Goal: Complete application form

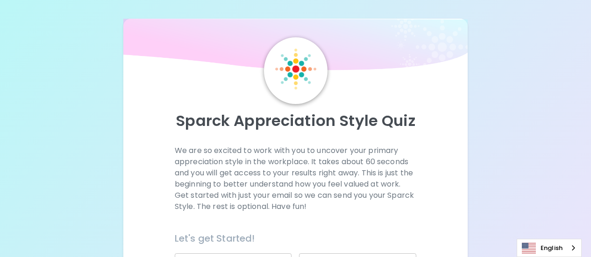
scroll to position [187, 0]
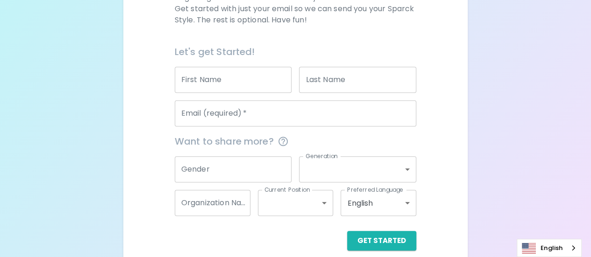
click at [217, 84] on input "First Name" at bounding box center [233, 80] width 117 height 26
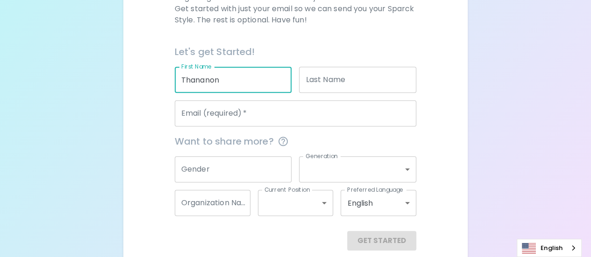
type input "Thananon"
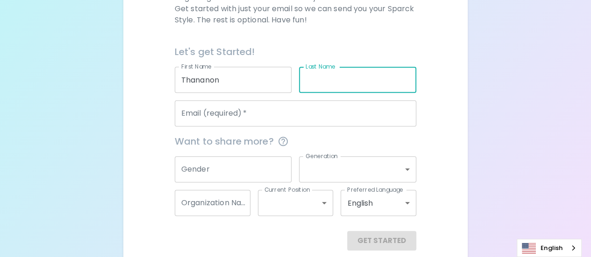
click at [311, 74] on input "Last Name" at bounding box center [357, 80] width 117 height 26
type input "Tirawirakhachon"
click at [250, 115] on input "Email (required)   *" at bounding box center [295, 113] width 241 height 26
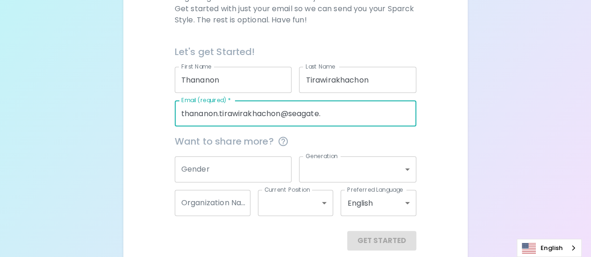
type input "thananon.tirawirakhachon@seagate."
click at [239, 170] on input "Gender" at bounding box center [233, 169] width 117 height 26
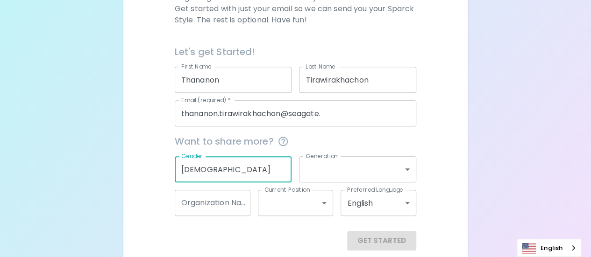
type input "[DEMOGRAPHIC_DATA]"
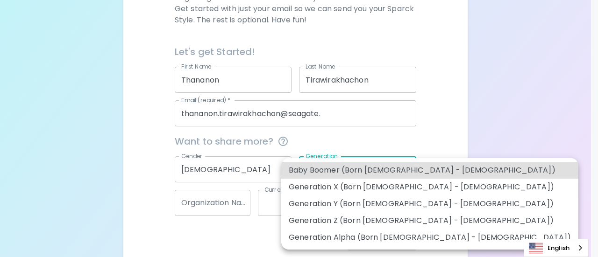
click at [330, 177] on body "Sparck Appreciation Style Quiz We are so excited to work with you to uncover yo…" at bounding box center [299, 41] width 598 height 456
click at [370, 205] on li "Generation Y (Born [DEMOGRAPHIC_DATA] - [DEMOGRAPHIC_DATA])" at bounding box center [429, 204] width 297 height 17
type input "generation_y"
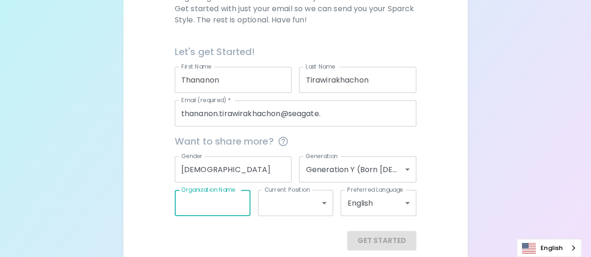
click at [190, 204] on input "Organization Name" at bounding box center [213, 203] width 76 height 26
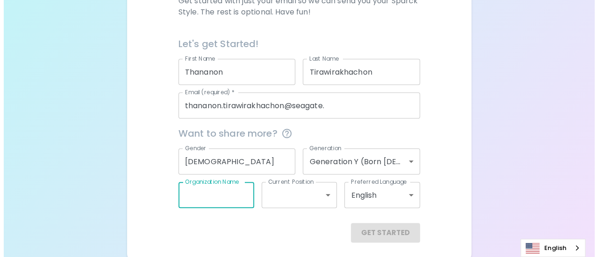
scroll to position [198, 0]
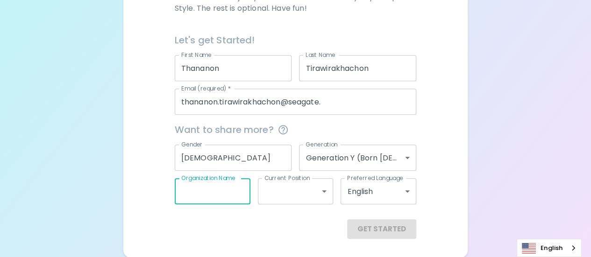
click at [389, 188] on body "Sparck Appreciation Style Quiz We are so excited to work with you to uncover yo…" at bounding box center [295, 30] width 591 height 456
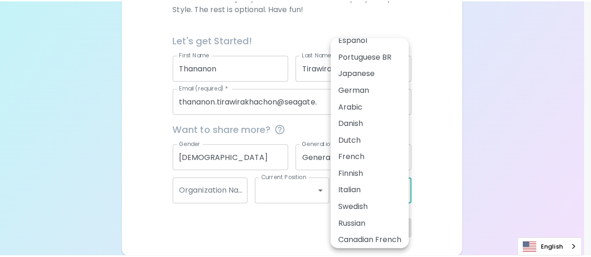
scroll to position [47, 0]
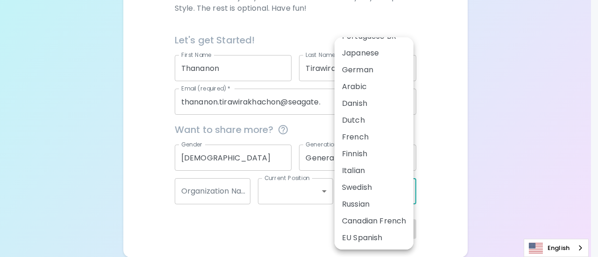
click at [496, 171] on div at bounding box center [299, 128] width 598 height 257
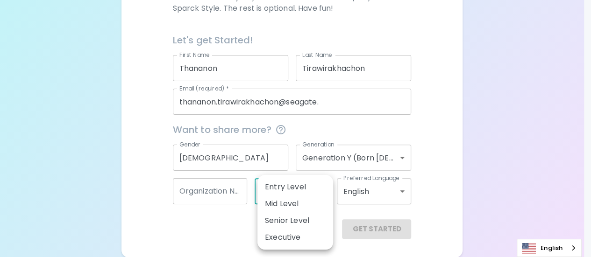
click at [321, 190] on body "Sparck Appreciation Style Quiz We are so excited to work with you to uncover yo…" at bounding box center [295, 30] width 591 height 456
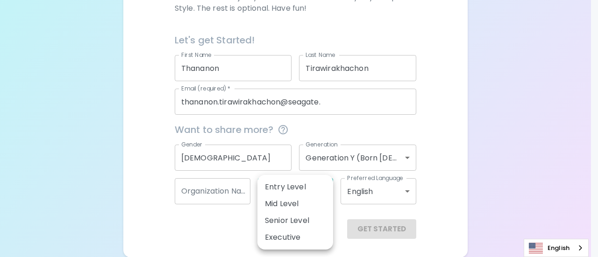
click at [303, 223] on li "Senior Level" at bounding box center [295, 220] width 76 height 17
type input "senior_level"
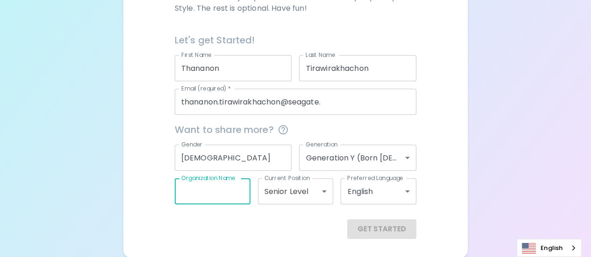
click at [218, 195] on input "Organization Name" at bounding box center [213, 191] width 76 height 26
type input "ME-DRIVE"
click at [188, 160] on input "[DEMOGRAPHIC_DATA]" at bounding box center [233, 158] width 117 height 26
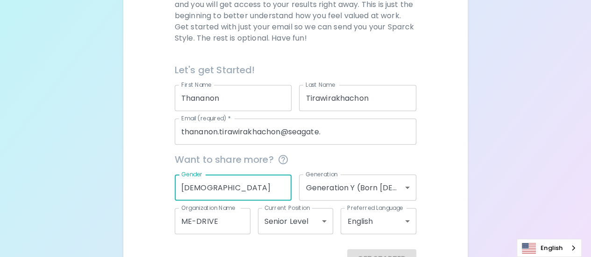
scroll to position [198, 0]
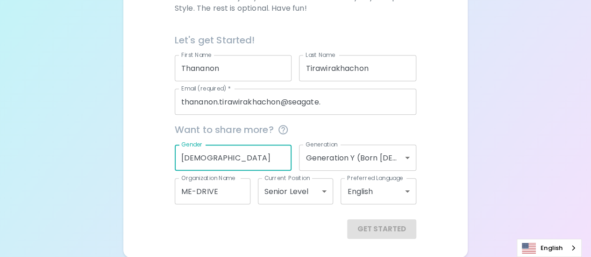
type input "[DEMOGRAPHIC_DATA]"
click at [383, 222] on div "Get Started" at bounding box center [295, 229] width 241 height 20
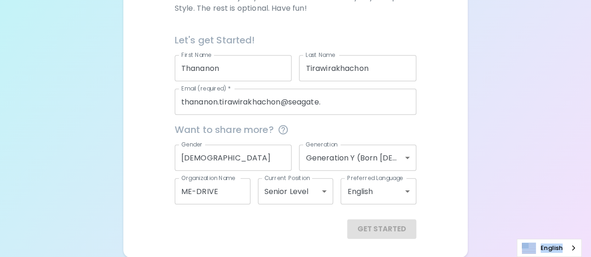
click at [384, 222] on div "Get Started" at bounding box center [295, 229] width 241 height 20
click at [386, 222] on div "Get Started" at bounding box center [295, 229] width 241 height 20
click at [388, 222] on div "Get Started" at bounding box center [295, 229] width 241 height 20
click at [536, 209] on div "Sparck Appreciation Style Quiz We are so excited to work with you to uncover yo…" at bounding box center [295, 30] width 591 height 456
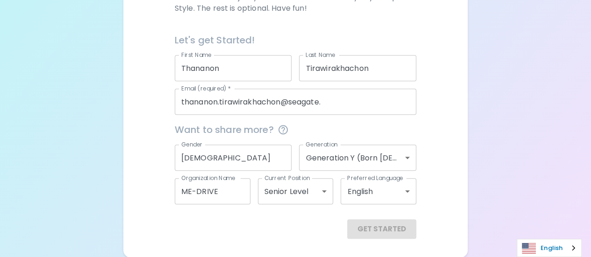
click at [539, 243] on link "English" at bounding box center [549, 247] width 64 height 17
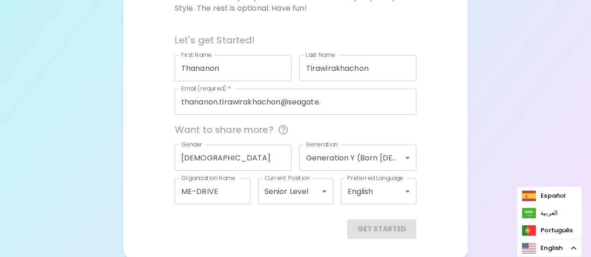
click at [507, 227] on div "Sparck Appreciation Style Quiz We are so excited to work with you to uncover yo…" at bounding box center [295, 30] width 591 height 456
click at [489, 208] on div "Sparck Appreciation Style Quiz We are so excited to work with you to uncover yo…" at bounding box center [295, 30] width 591 height 456
click at [497, 225] on div "Sparck Appreciation Style Quiz We are so excited to work with you to uncover yo…" at bounding box center [295, 30] width 591 height 456
drag, startPoint x: 498, startPoint y: 225, endPoint x: 488, endPoint y: 226, distance: 9.8
click at [499, 225] on div "Sparck Appreciation Style Quiz We are so excited to work with you to uncover yo…" at bounding box center [295, 30] width 591 height 456
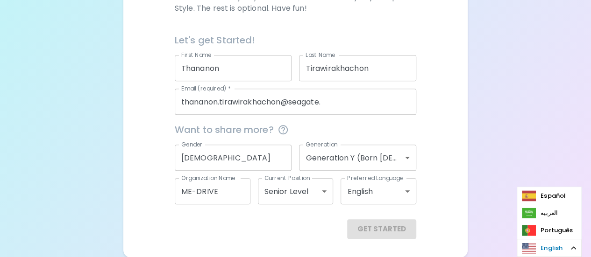
click at [541, 248] on link "English" at bounding box center [549, 247] width 64 height 17
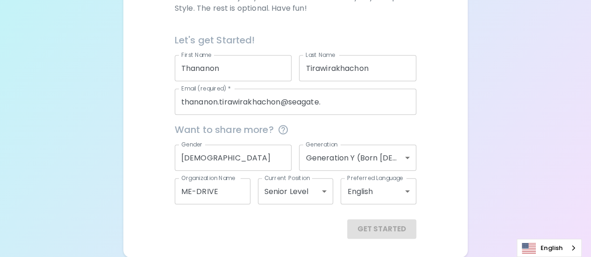
drag, startPoint x: 383, startPoint y: 229, endPoint x: 397, endPoint y: 227, distance: 14.1
click at [384, 229] on div "Get Started" at bounding box center [295, 229] width 241 height 20
drag, startPoint x: 397, startPoint y: 227, endPoint x: 401, endPoint y: 225, distance: 5.0
click at [399, 226] on div "Get Started" at bounding box center [295, 229] width 241 height 20
click at [401, 225] on div "Get Started" at bounding box center [295, 229] width 241 height 20
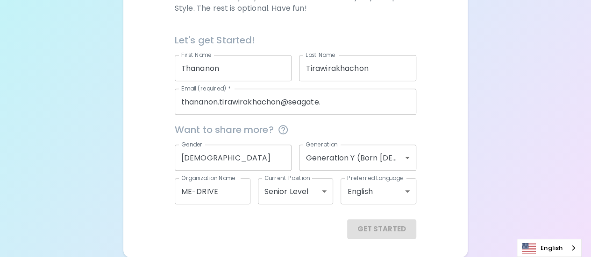
click at [403, 224] on div "Get Started" at bounding box center [295, 229] width 241 height 20
drag, startPoint x: 399, startPoint y: 230, endPoint x: 405, endPoint y: 230, distance: 6.1
click at [404, 229] on div "Get Started" at bounding box center [295, 229] width 241 height 20
drag, startPoint x: 405, startPoint y: 230, endPoint x: 412, endPoint y: 224, distance: 8.6
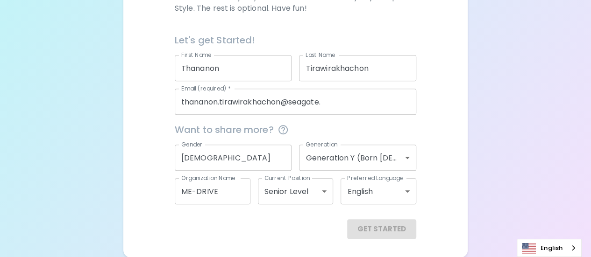
click at [407, 227] on div "Get Started" at bounding box center [295, 229] width 241 height 20
click at [412, 224] on div "Get Started" at bounding box center [295, 229] width 241 height 20
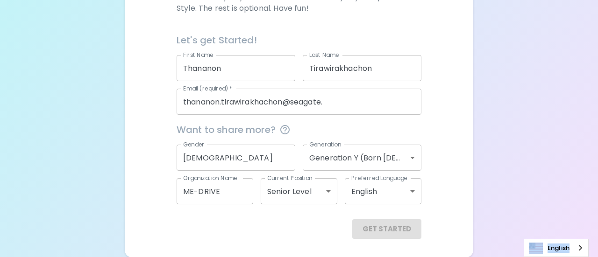
click at [325, 190] on body "Sparck Appreciation Style Quiz We are so excited to work with you to uncover yo…" at bounding box center [299, 30] width 598 height 456
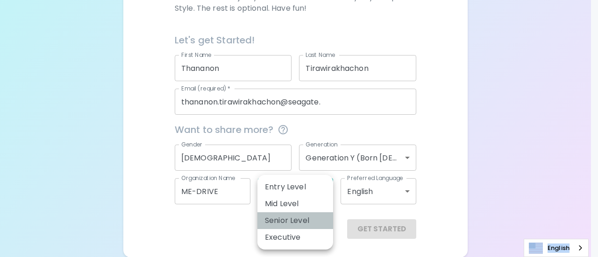
click at [306, 217] on li "Senior Level" at bounding box center [295, 220] width 76 height 17
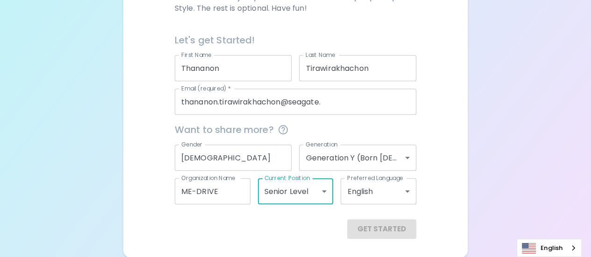
click at [384, 227] on div "Get Started" at bounding box center [295, 229] width 241 height 20
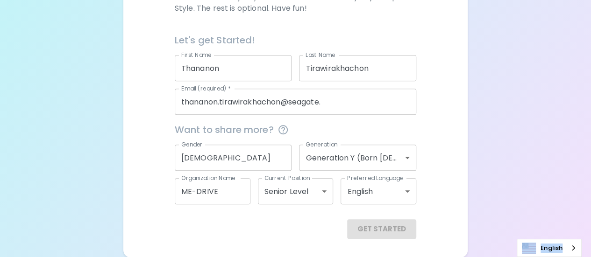
click at [384, 227] on div "Get Started" at bounding box center [295, 229] width 241 height 20
click at [386, 227] on div "Get Started" at bounding box center [295, 229] width 241 height 20
drag, startPoint x: 472, startPoint y: 179, endPoint x: 506, endPoint y: 184, distance: 33.5
click at [474, 179] on div "Sparck Appreciation Style Quiz We are so excited to work with you to uncover yo…" at bounding box center [295, 30] width 591 height 456
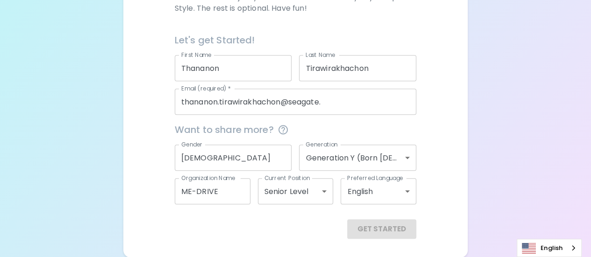
click at [577, 246] on div "English" at bounding box center [548, 248] width 65 height 18
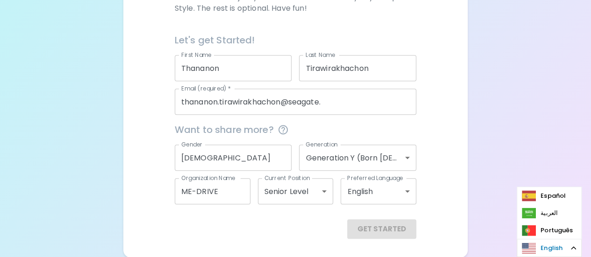
click at [577, 246] on link "English" at bounding box center [549, 247] width 64 height 17
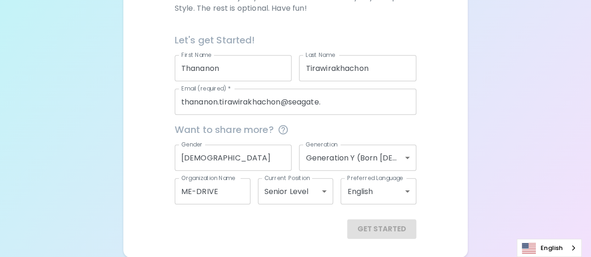
click at [386, 227] on div "Get Started" at bounding box center [295, 229] width 241 height 20
click at [388, 227] on div "Get Started" at bounding box center [295, 229] width 241 height 20
click at [389, 227] on div "Get Started" at bounding box center [295, 229] width 241 height 20
click at [390, 227] on div "Get Started" at bounding box center [295, 229] width 241 height 20
click at [391, 226] on div "Get Started" at bounding box center [295, 229] width 241 height 20
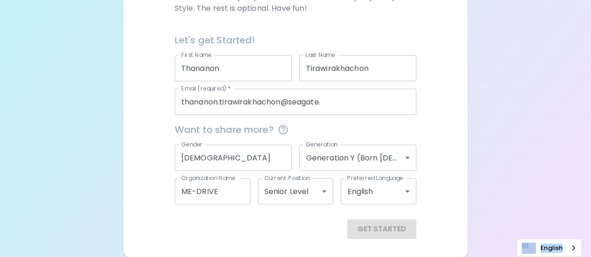
click at [391, 226] on div "Get Started" at bounding box center [295, 229] width 241 height 20
click at [174, 161] on div "Gender [DEMOGRAPHIC_DATA] Gender" at bounding box center [229, 154] width 125 height 34
click at [201, 157] on input "[DEMOGRAPHIC_DATA]" at bounding box center [233, 158] width 117 height 26
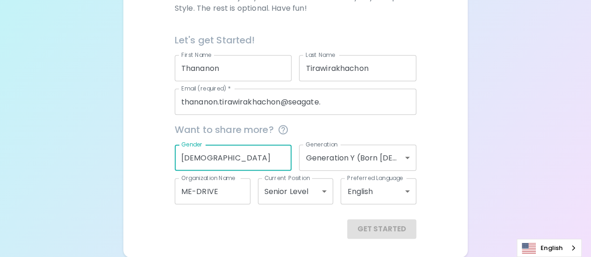
click at [400, 190] on body "Sparck Appreciation Style Quiz We are so excited to work with you to uncover yo…" at bounding box center [295, 30] width 591 height 456
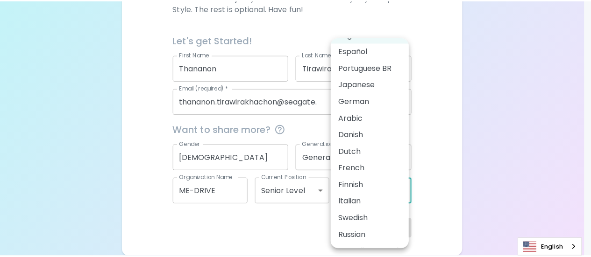
scroll to position [0, 0]
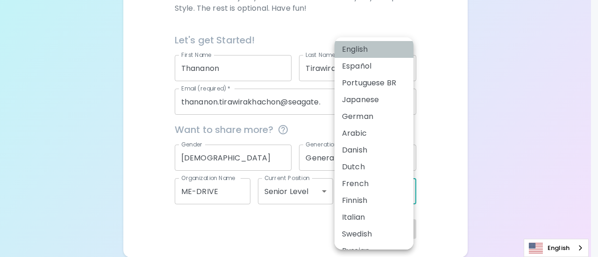
click at [384, 45] on li "English" at bounding box center [373, 49] width 79 height 17
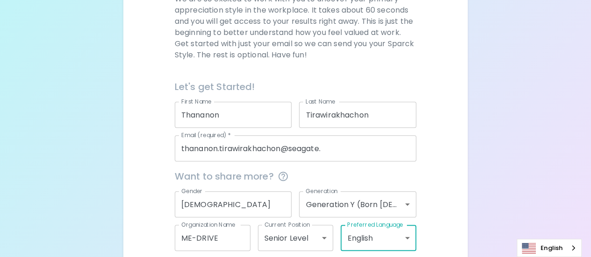
scroll to position [198, 0]
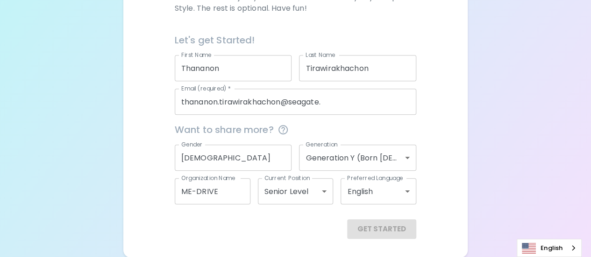
click at [393, 236] on div "Get Started" at bounding box center [295, 229] width 241 height 20
click at [394, 236] on div "Get Started" at bounding box center [295, 229] width 241 height 20
drag, startPoint x: 394, startPoint y: 236, endPoint x: 403, endPoint y: 230, distance: 11.1
click at [396, 235] on div "Get Started" at bounding box center [295, 229] width 241 height 20
click at [403, 230] on div "Get Started" at bounding box center [295, 229] width 241 height 20
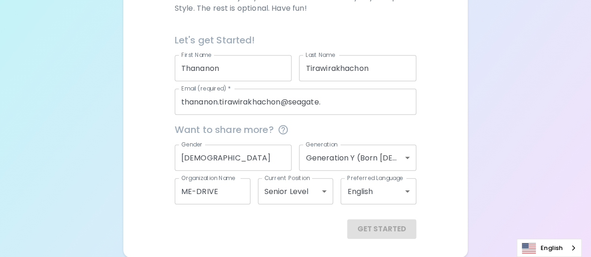
click at [404, 229] on div "Get Started" at bounding box center [295, 229] width 241 height 20
click at [404, 228] on div "Get Started" at bounding box center [295, 229] width 241 height 20
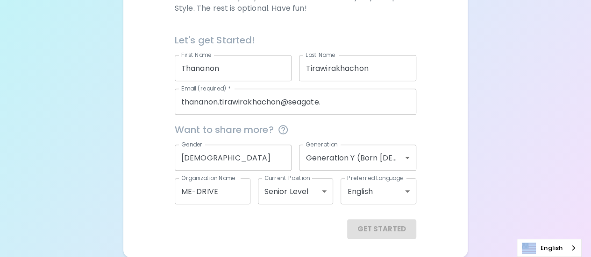
click at [404, 228] on div "Get Started" at bounding box center [295, 229] width 241 height 20
click at [511, 175] on div "Sparck Appreciation Style Quiz We are so excited to work with you to uncover yo…" at bounding box center [295, 30] width 591 height 456
click at [386, 228] on div "Get Started" at bounding box center [295, 229] width 241 height 20
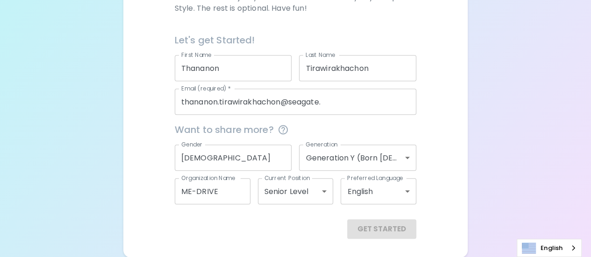
click at [386, 228] on div "Get Started" at bounding box center [295, 229] width 241 height 20
click at [384, 229] on div "Get Started" at bounding box center [295, 229] width 241 height 20
click at [383, 229] on div "Get Started" at bounding box center [295, 229] width 241 height 20
click at [382, 230] on div "Get Started" at bounding box center [295, 229] width 241 height 20
click at [381, 230] on div "Get Started" at bounding box center [295, 229] width 241 height 20
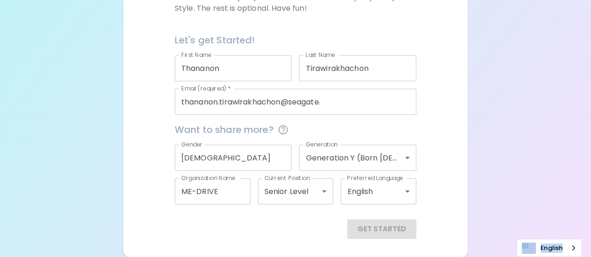
click at [381, 230] on div "Get Started" at bounding box center [295, 229] width 241 height 20
click at [380, 231] on div "Get Started" at bounding box center [295, 229] width 241 height 20
click at [378, 225] on div "Get Started" at bounding box center [295, 229] width 241 height 20
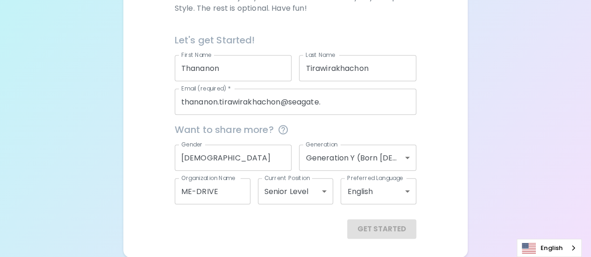
click at [379, 224] on div "Get Started" at bounding box center [295, 229] width 241 height 20
click at [281, 127] on icon "This information is completely confidential and only used for aggregated apprec…" at bounding box center [282, 129] width 9 height 9
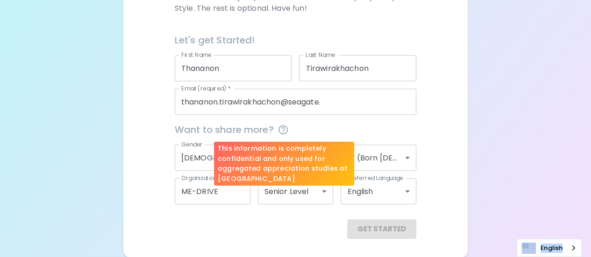
click at [281, 126] on icon "This information is completely confidential and only used for aggregated apprec…" at bounding box center [282, 129] width 9 height 9
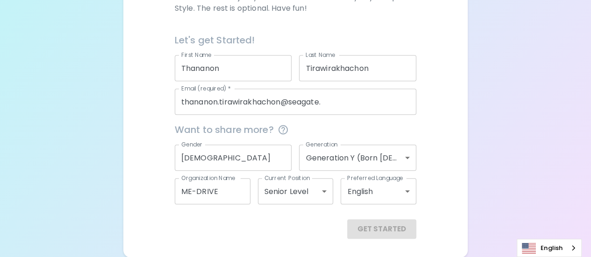
click at [483, 138] on div "Sparck Appreciation Style Quiz We are so excited to work with you to uncover yo…" at bounding box center [295, 30] width 591 height 456
click at [232, 152] on input "[DEMOGRAPHIC_DATA]" at bounding box center [233, 158] width 117 height 26
click at [388, 232] on div "Get Started" at bounding box center [295, 229] width 241 height 20
click at [393, 227] on div "Get Started" at bounding box center [295, 229] width 241 height 20
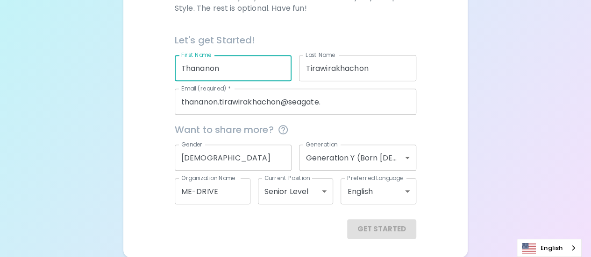
drag, startPoint x: 233, startPoint y: 67, endPoint x: 161, endPoint y: 67, distance: 71.9
click at [161, 67] on div "We are so excited to work with you to uncover your primary appreciation style i…" at bounding box center [295, 93] width 322 height 292
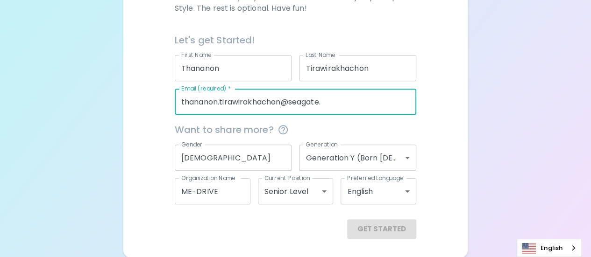
click at [362, 105] on input "thananon.tirawirakhachon@seagate." at bounding box center [295, 102] width 241 height 26
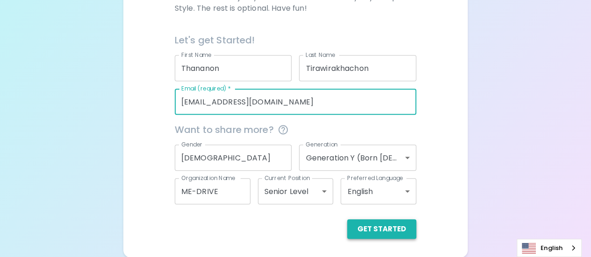
type input "[EMAIL_ADDRESS][DOMAIN_NAME]"
click at [362, 230] on button "Get Started" at bounding box center [381, 229] width 69 height 20
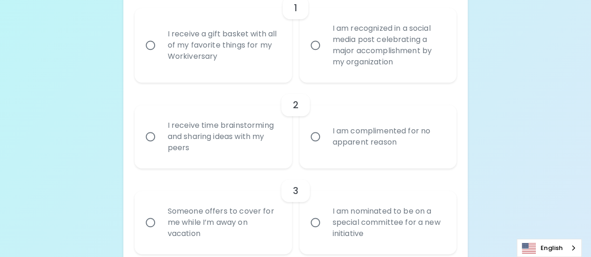
scroll to position [191, 0]
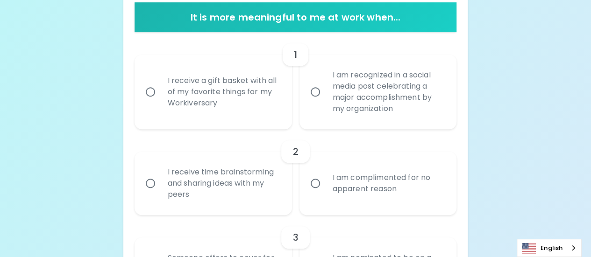
click at [143, 183] on input "I receive time brainstorming and sharing ideas with my peers" at bounding box center [151, 184] width 20 height 20
radio input "true"
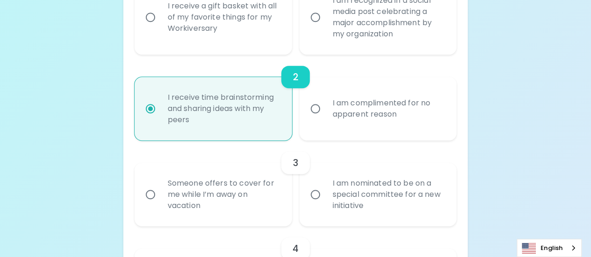
scroll to position [313, 0]
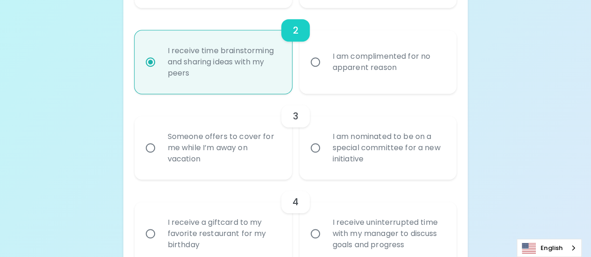
click at [147, 149] on input "Someone offers to cover for me while I’m away on vacation" at bounding box center [151, 148] width 20 height 20
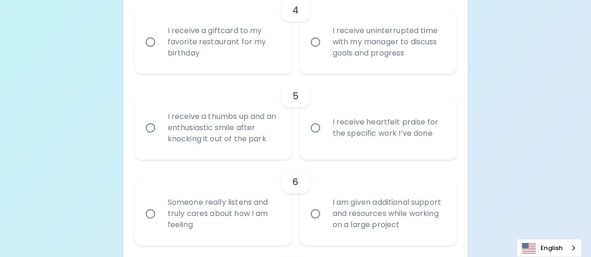
scroll to position [411, 0]
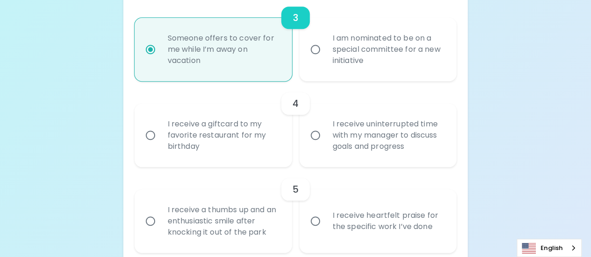
radio input "true"
click at [320, 139] on input "I receive uninterrupted time with my manager to discuss goals and progress" at bounding box center [315, 136] width 20 height 20
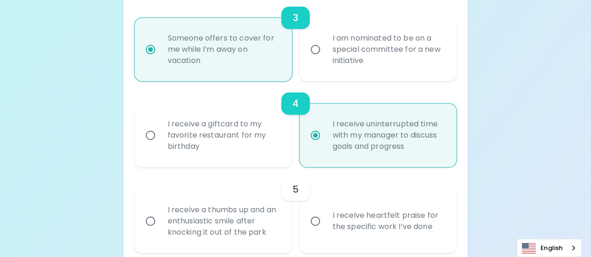
radio input "false"
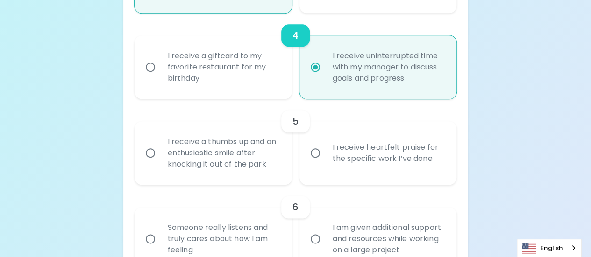
scroll to position [486, 0]
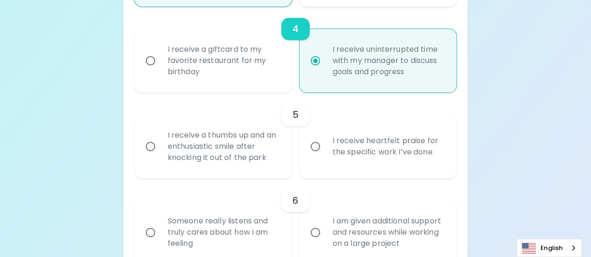
radio input "true"
click at [159, 146] on input "I receive a thumbs up and an enthusiastic smile after knocking it out of the pa…" at bounding box center [151, 147] width 20 height 20
radio input "false"
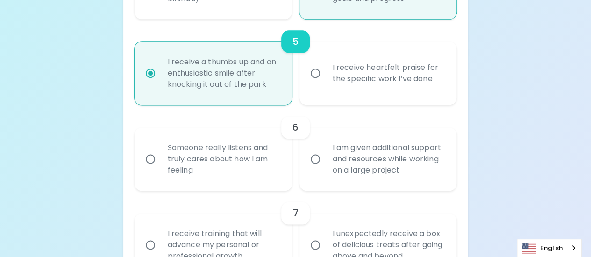
scroll to position [561, 0]
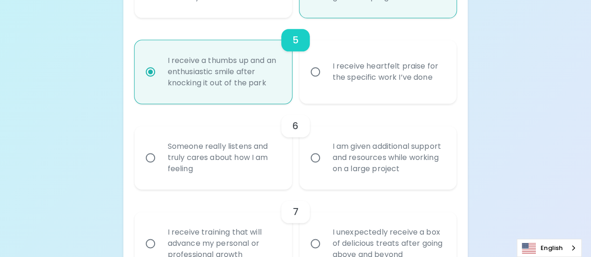
radio input "true"
click at [155, 155] on input "Someone really listens and truly cares about how I am feeling" at bounding box center [151, 158] width 20 height 20
radio input "false"
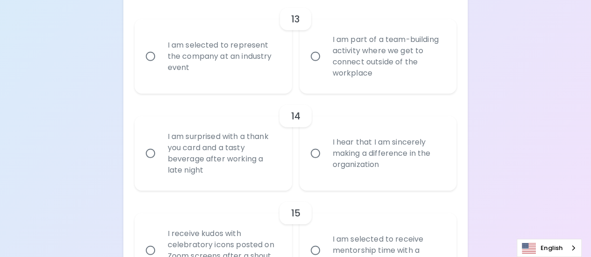
scroll to position [1281, 0]
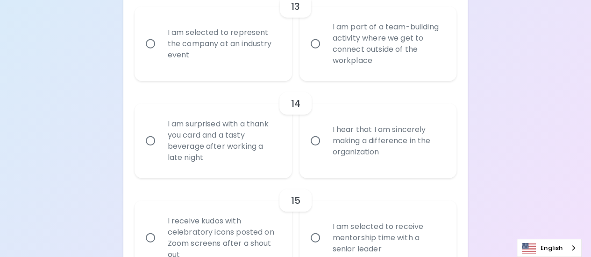
radio input "true"
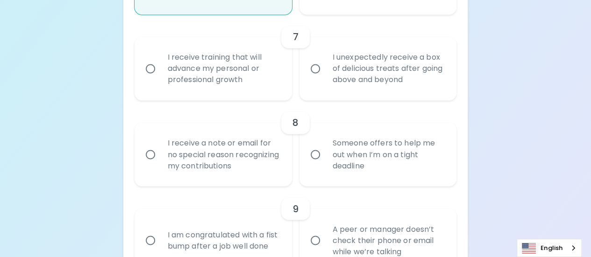
scroll to position [721, 0]
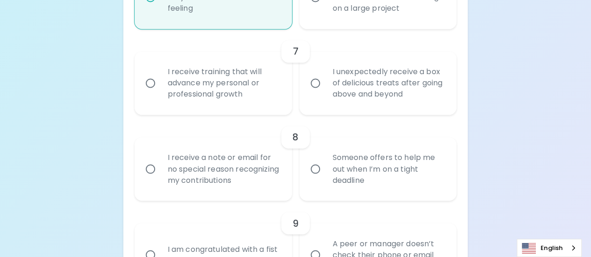
click at [319, 173] on input "Someone offers to help me out when I’m on a tight deadline" at bounding box center [315, 169] width 20 height 20
radio input "false"
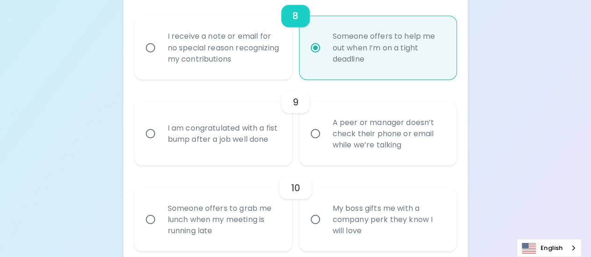
scroll to position [889, 0]
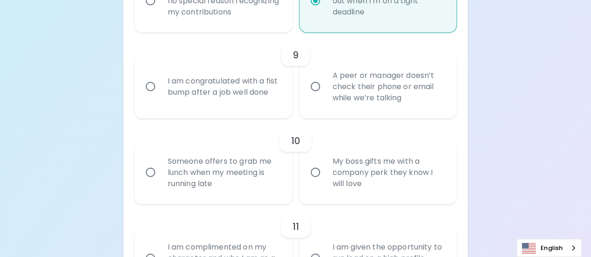
radio input "true"
click at [315, 93] on input "A peer or manager doesn’t check their phone or email while we’re talking" at bounding box center [315, 87] width 20 height 20
radio input "false"
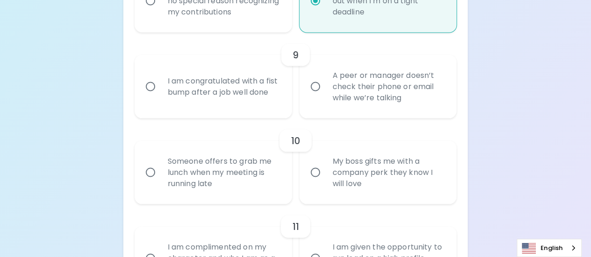
radio input "false"
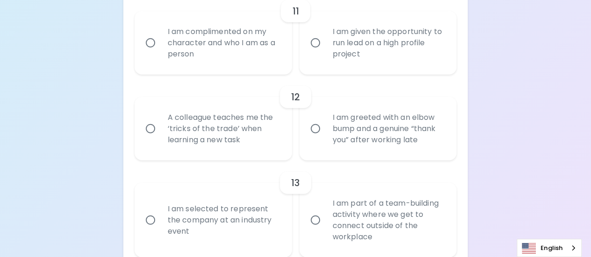
scroll to position [1151, 0]
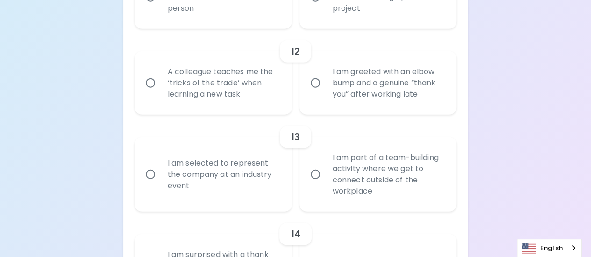
radio input "true"
click at [152, 87] on input "A colleague teaches me the ‘tricks of the trade’ when learning a new task" at bounding box center [151, 83] width 20 height 20
radio input "false"
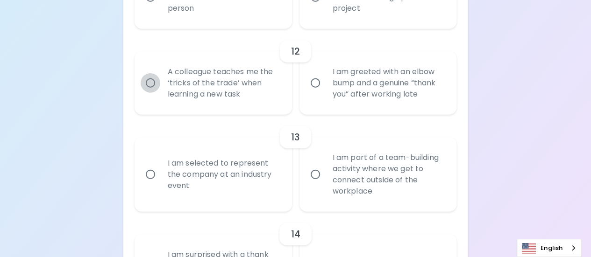
radio input "false"
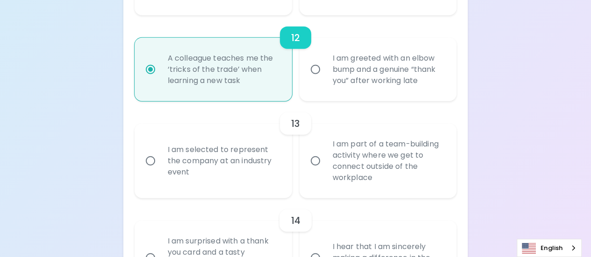
scroll to position [1179, 0]
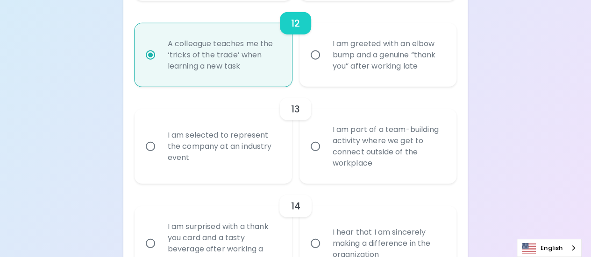
radio input "true"
click at [313, 148] on input "I am part of a team-building activity where we get to connect outside of the wo…" at bounding box center [315, 147] width 20 height 20
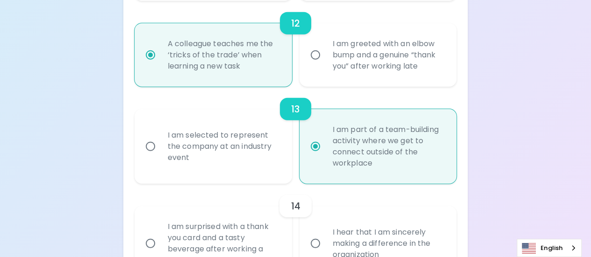
radio input "false"
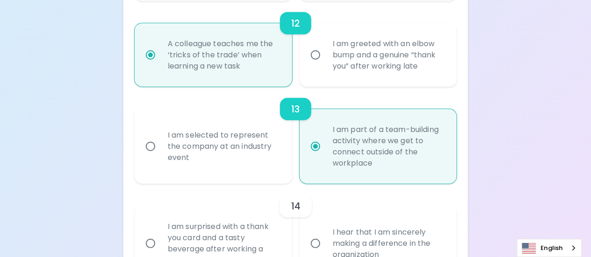
radio input "false"
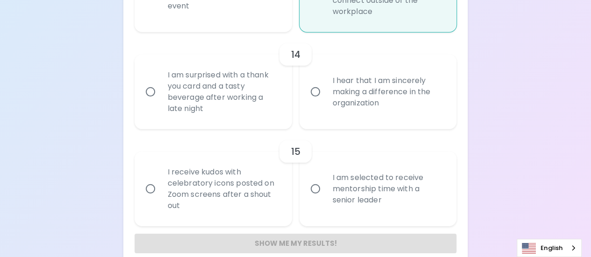
scroll to position [1345, 0]
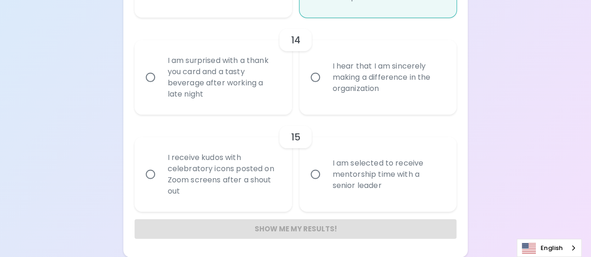
radio input "true"
click at [317, 183] on input "I am selected to receive mentorship time with a senior leader" at bounding box center [315, 175] width 20 height 20
radio input "false"
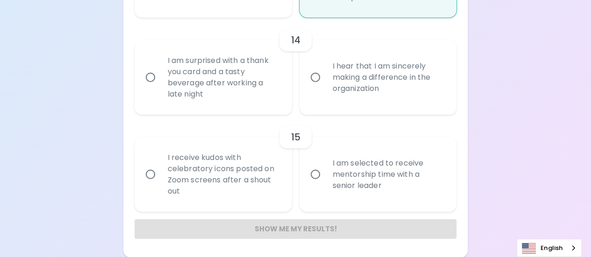
radio input "false"
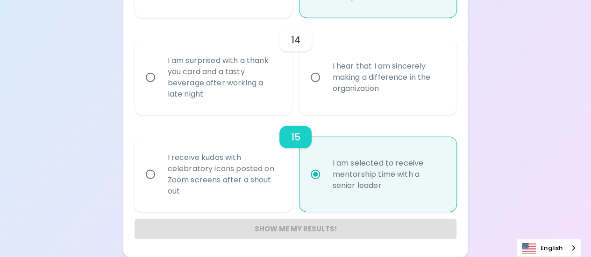
radio input "true"
click at [312, 80] on input "I hear that I am sincerely making a difference in the organization" at bounding box center [315, 78] width 20 height 20
radio input "false"
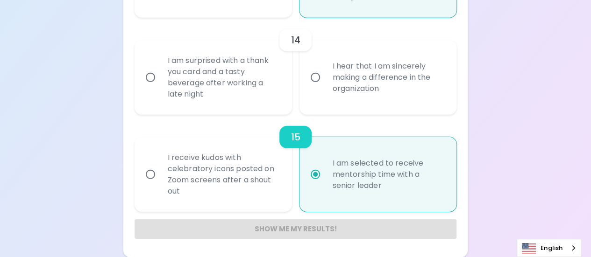
radio input "false"
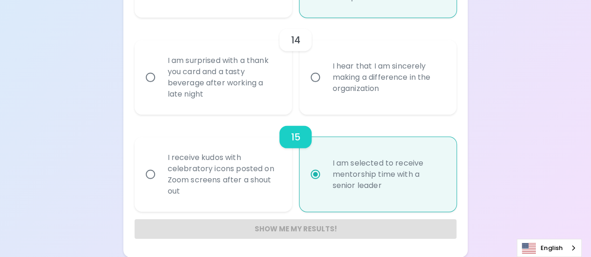
radio input "false"
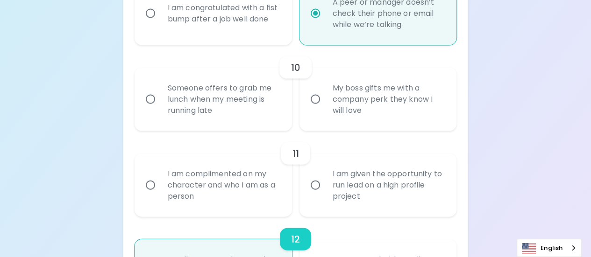
scroll to position [971, 0]
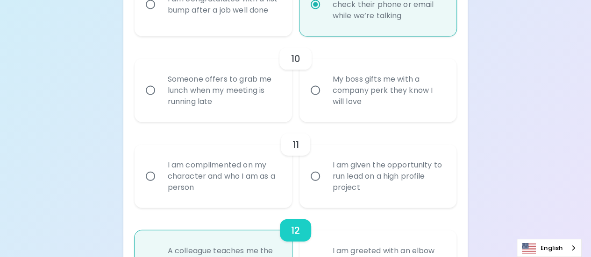
radio input "true"
click at [322, 172] on input "I am given the opportunity to run lead on a high profile project" at bounding box center [315, 177] width 20 height 20
radio input "false"
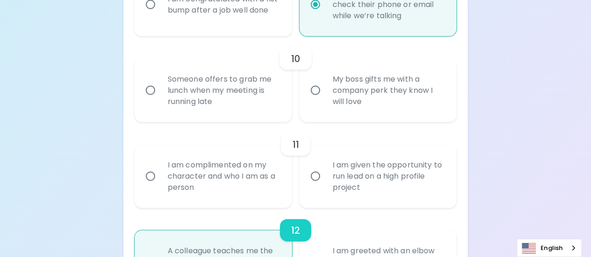
radio input "false"
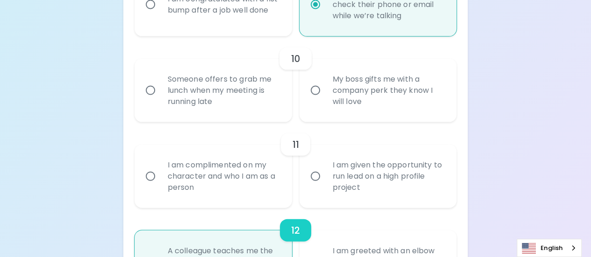
radio input "false"
radio input "true"
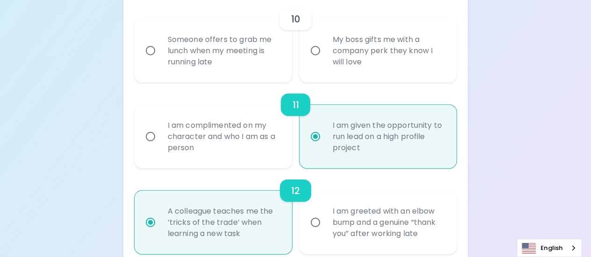
scroll to position [953, 0]
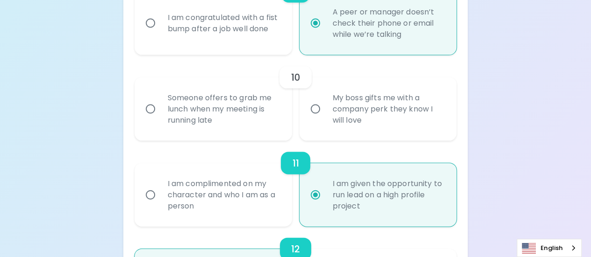
radio input "true"
click at [315, 112] on input "My boss gifts me with a company perk they know I will love" at bounding box center [315, 109] width 20 height 20
radio input "false"
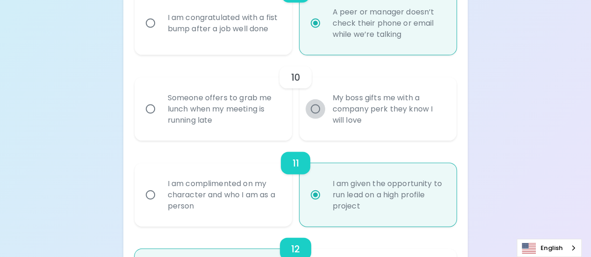
radio input "false"
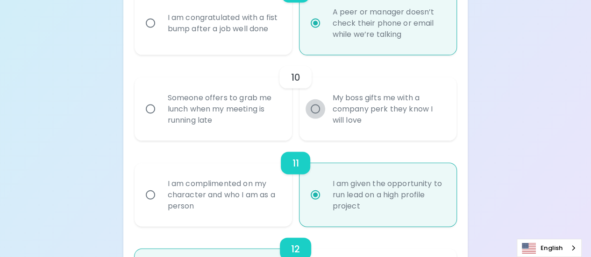
radio input "false"
radio input "true"
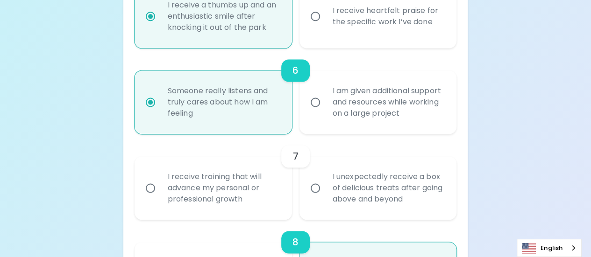
scroll to position [701, 0]
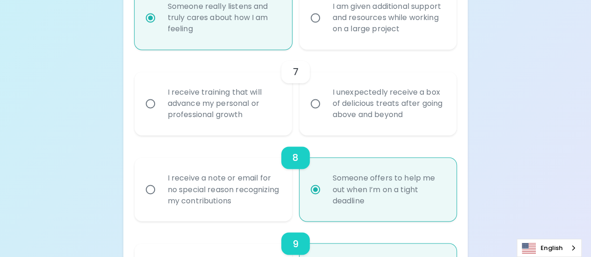
radio input "true"
click at [156, 102] on input "I receive training that will advance my personal or professional growth" at bounding box center [151, 104] width 20 height 20
radio input "false"
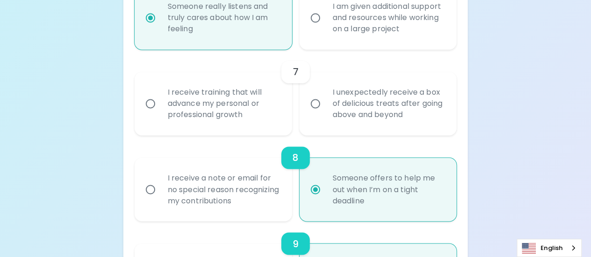
radio input "false"
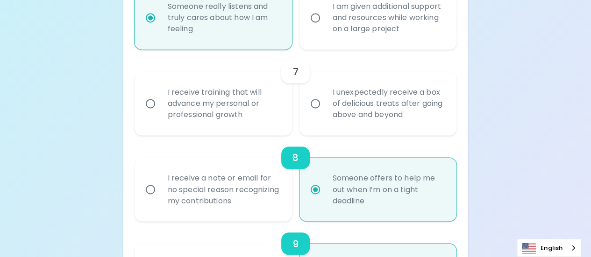
radio input "false"
radio input "true"
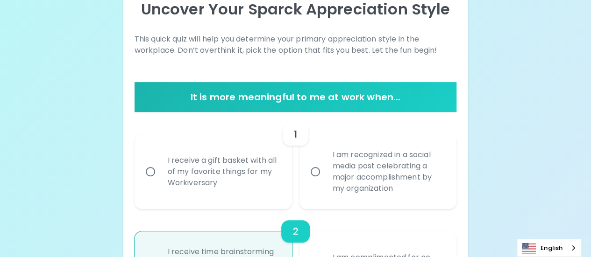
scroll to position [178, 0]
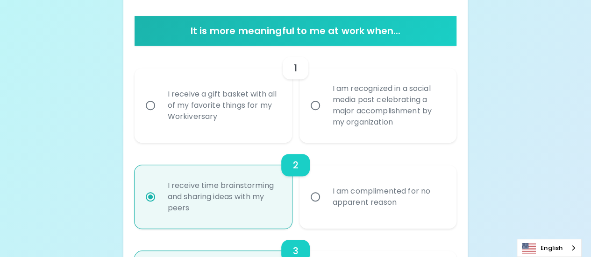
radio input "true"
click at [313, 103] on input "I am recognized in a social media post celebrating a major accomplishment by my…" at bounding box center [315, 106] width 20 height 20
radio input "false"
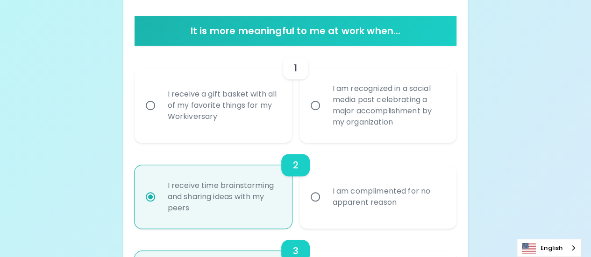
radio input "false"
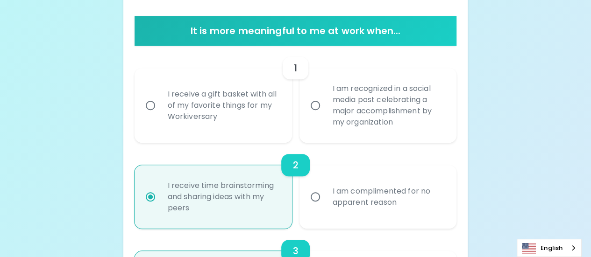
radio input "false"
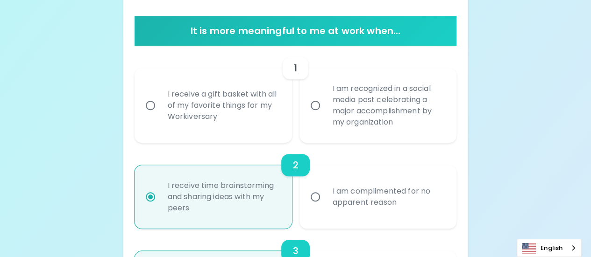
radio input "true"
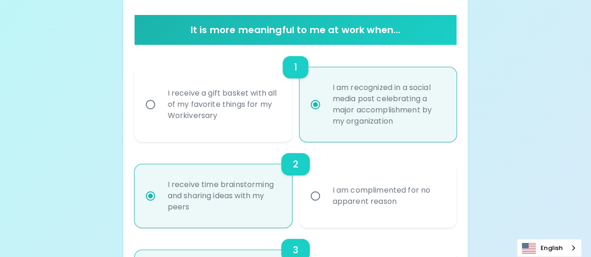
scroll to position [253, 0]
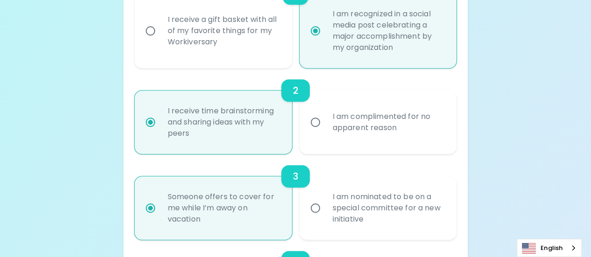
radio input "true"
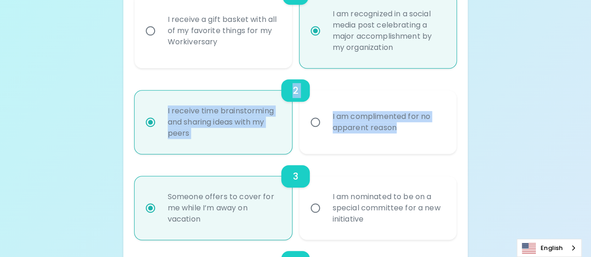
drag, startPoint x: 589, startPoint y: 66, endPoint x: 574, endPoint y: 95, distance: 32.6
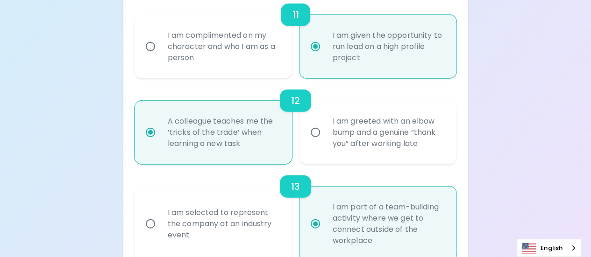
scroll to position [1345, 0]
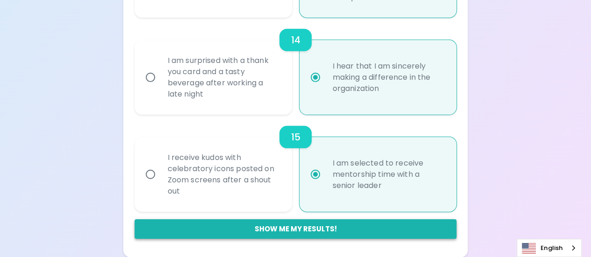
click at [327, 230] on button "Show me my results!" at bounding box center [295, 229] width 322 height 20
radio input "false"
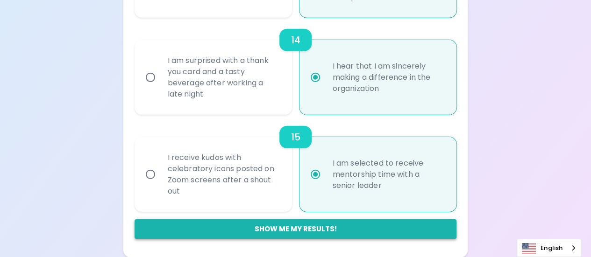
radio input "false"
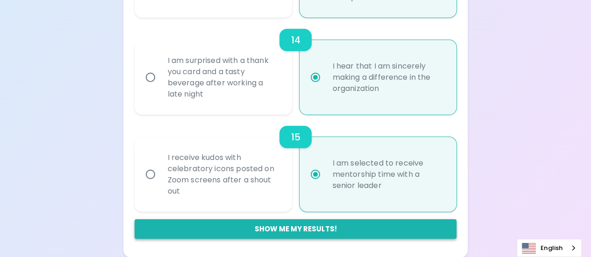
radio input "false"
radio input "true"
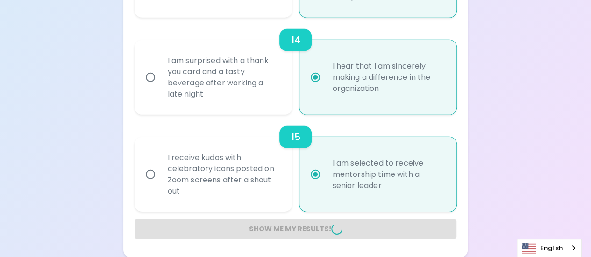
radio input "false"
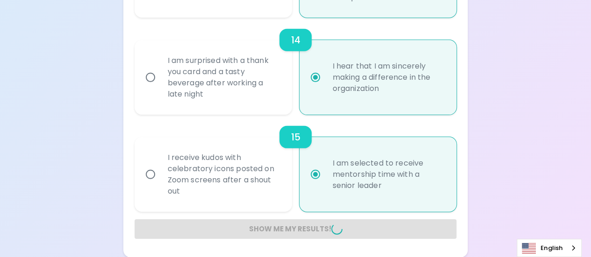
radio input "false"
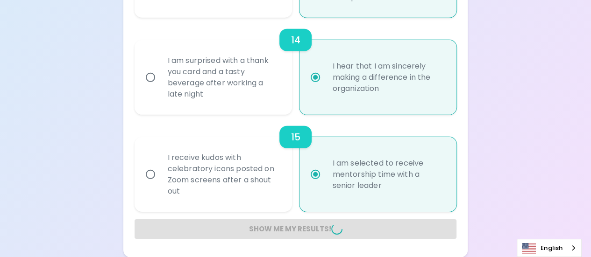
radio input "false"
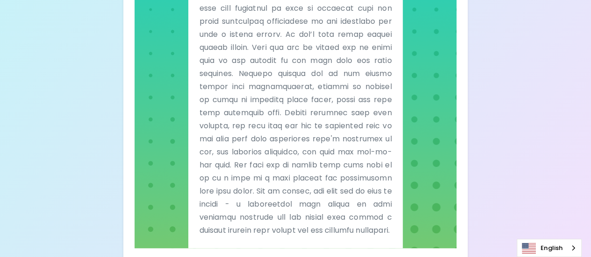
scroll to position [357, 0]
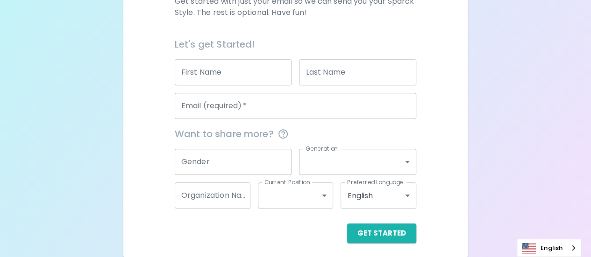
scroll to position [198, 0]
